Goal: Task Accomplishment & Management: Complete application form

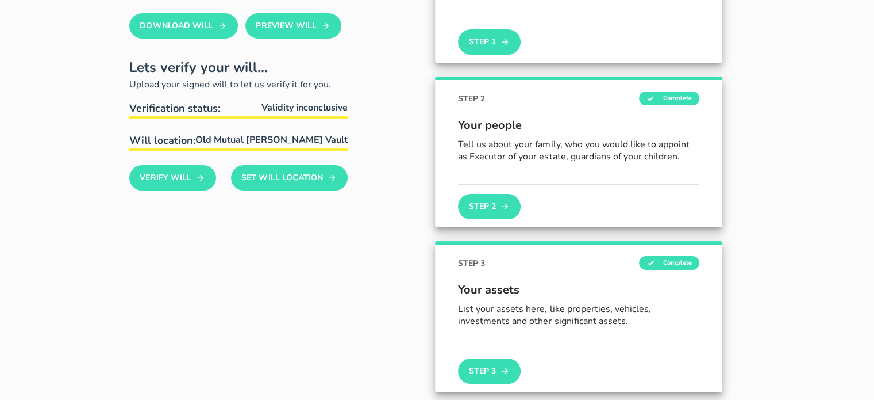
scroll to position [172, 0]
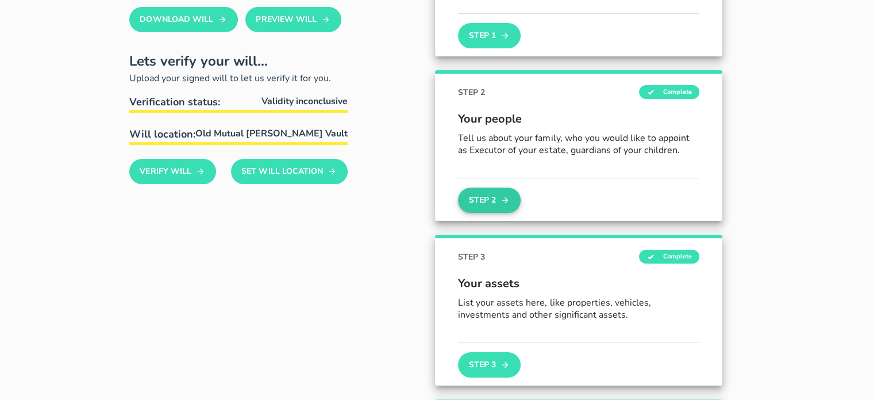
click at [499, 194] on button "Step 2" at bounding box center [489, 199] width 62 height 25
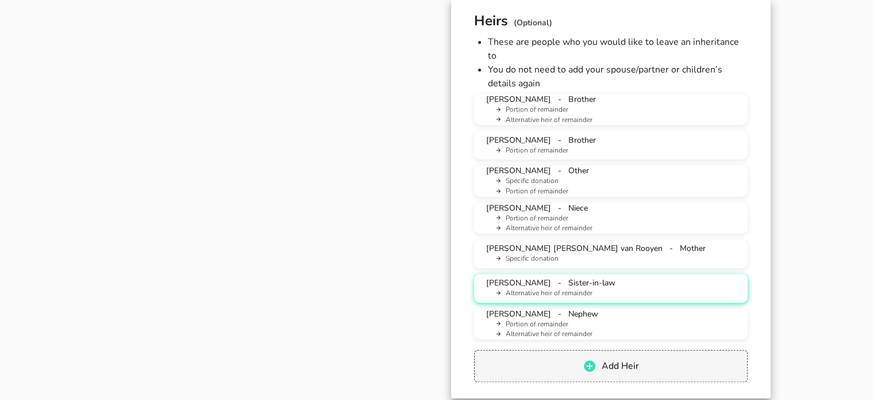
scroll to position [805, 0]
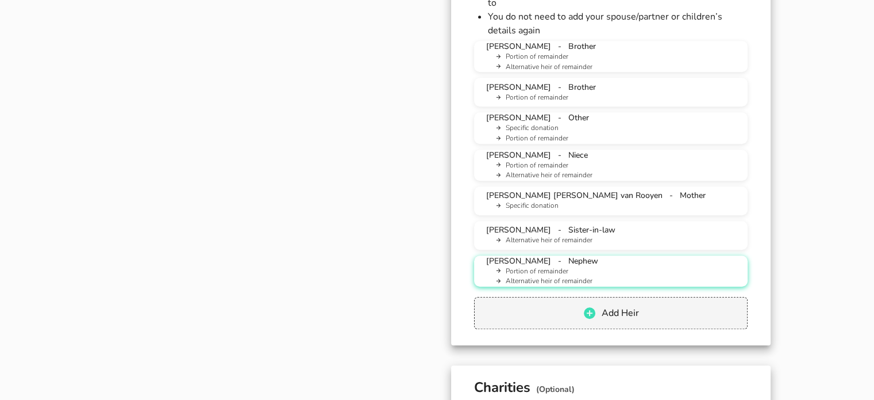
click at [620, 276] on li "Alternative heir of remainder" at bounding box center [616, 281] width 246 height 10
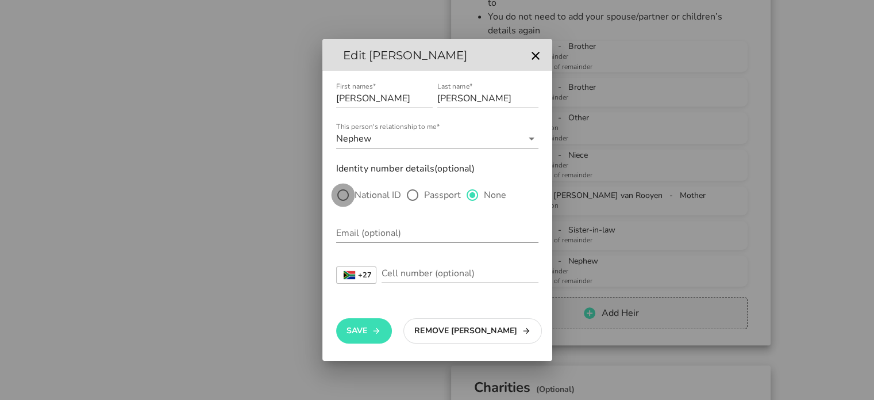
click at [342, 200] on div at bounding box center [343, 195] width 20 height 20
radio input "true"
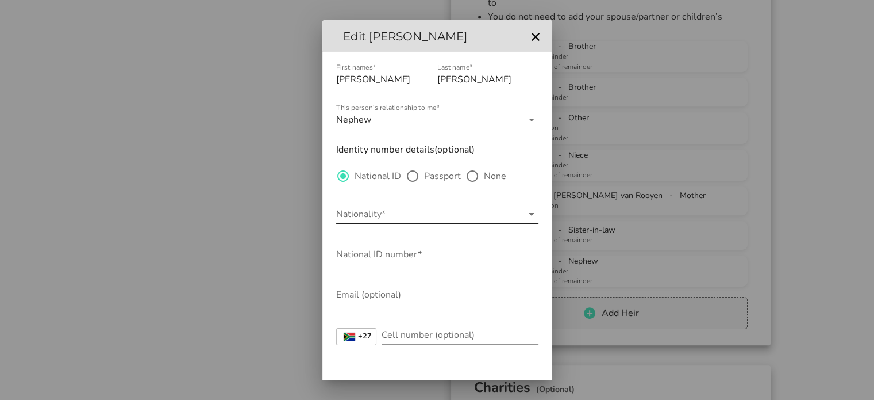
click at [352, 214] on input "Nationality*" at bounding box center [429, 214] width 186 height 18
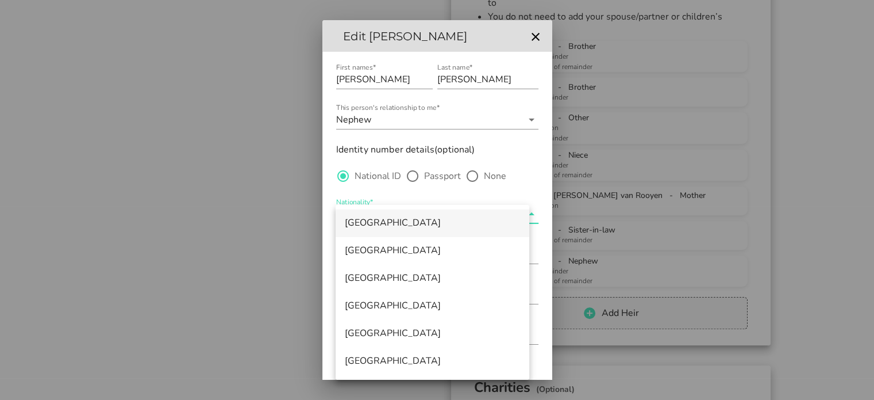
click at [377, 222] on div "[GEOGRAPHIC_DATA]" at bounding box center [432, 222] width 175 height 11
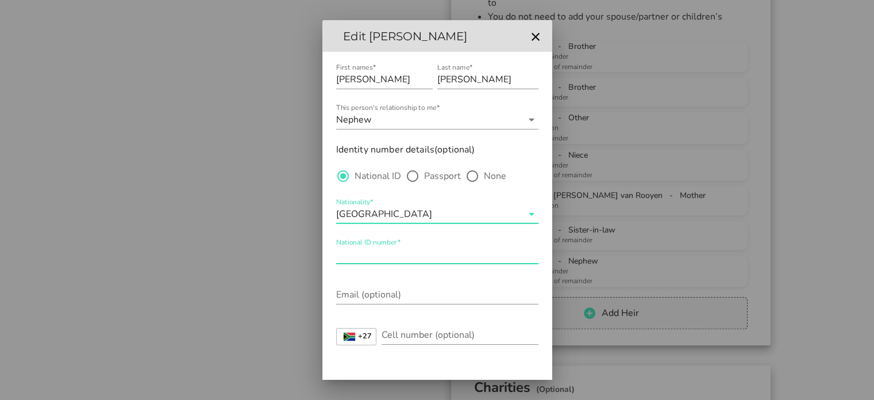
click at [367, 250] on div "National ID number*" at bounding box center [437, 254] width 202 height 18
paste input "250818 5525 086"
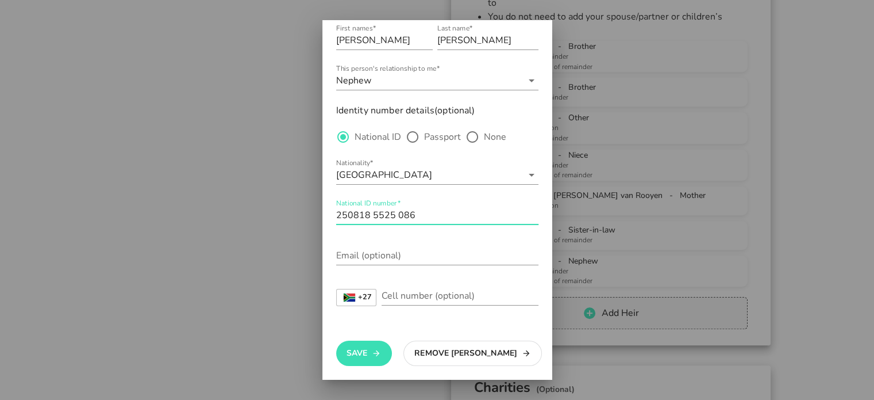
scroll to position [41, 0]
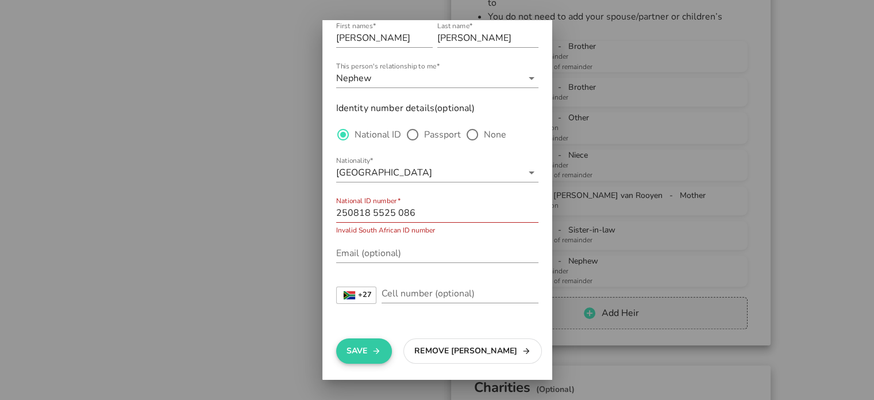
click at [371, 346] on button "Save" at bounding box center [364, 350] width 56 height 25
click at [374, 212] on input "250818 5525 086" at bounding box center [437, 213] width 202 height 18
type input "2508185525086"
click at [375, 351] on icon "button" at bounding box center [376, 351] width 9 height 14
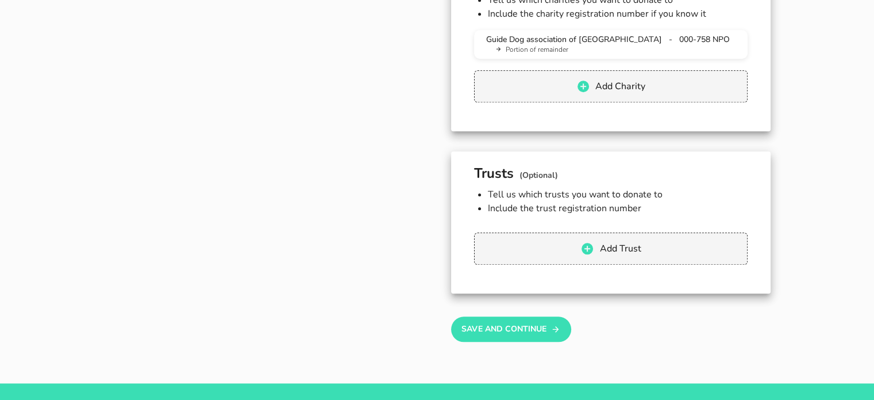
scroll to position [1265, 0]
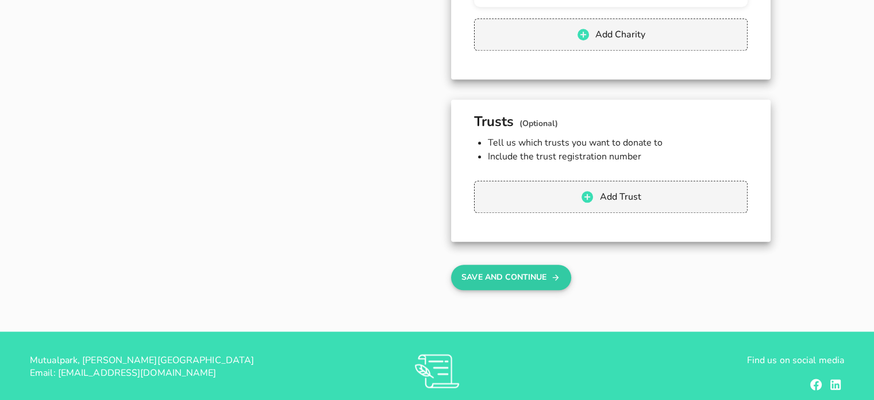
click at [529, 264] on button "Save And Continue" at bounding box center [511, 276] width 120 height 25
